Goal: Find specific page/section: Find specific page/section

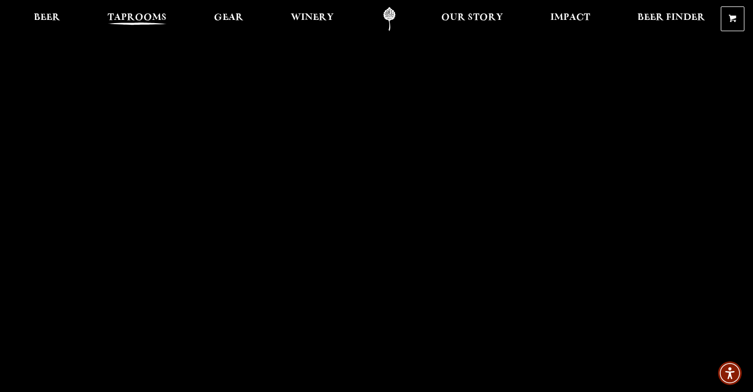
click at [146, 15] on span "Taprooms" at bounding box center [137, 17] width 59 height 9
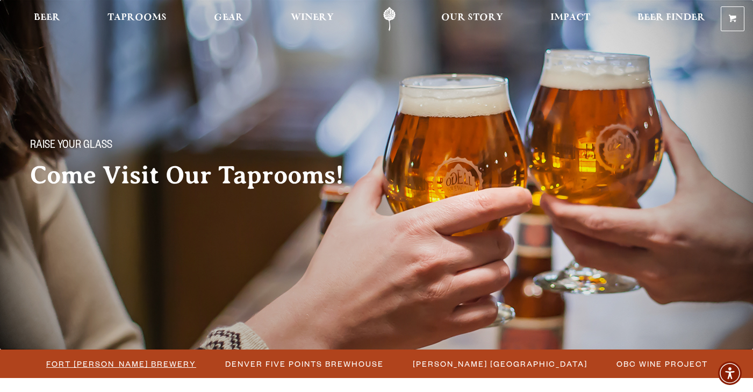
click at [128, 362] on span "Fort [PERSON_NAME] Brewery" at bounding box center [121, 364] width 150 height 16
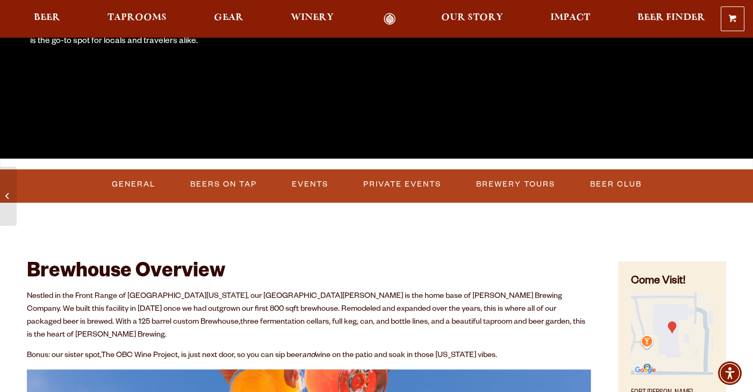
scroll to position [268, 0]
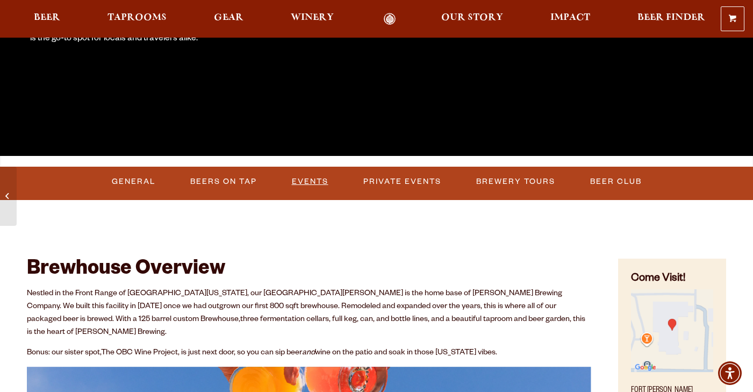
click at [311, 179] on link "Events" at bounding box center [310, 181] width 45 height 25
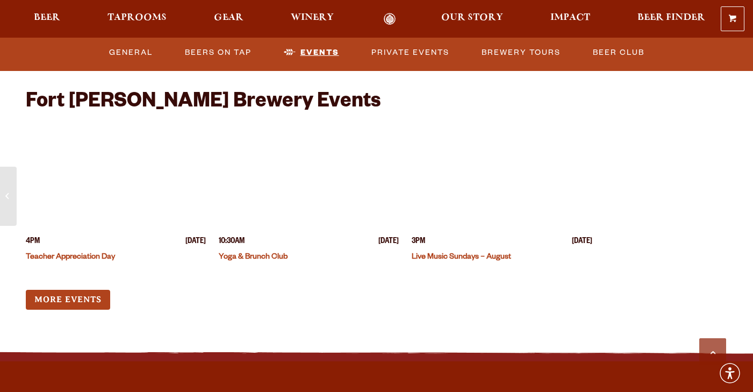
scroll to position [2622, 0]
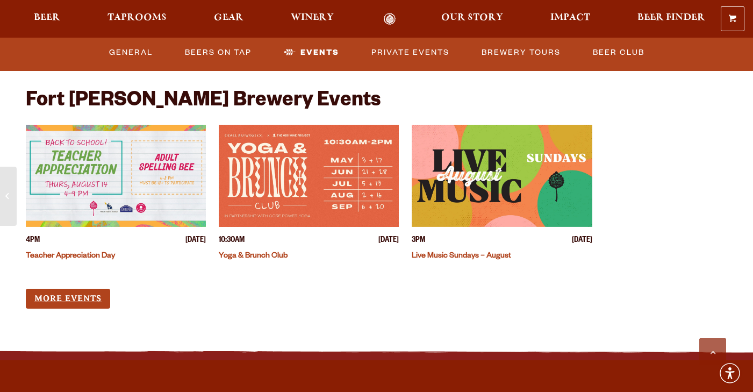
click at [71, 289] on link "More Events" at bounding box center [68, 299] width 84 height 20
